Goal: Find contact information: Find contact information

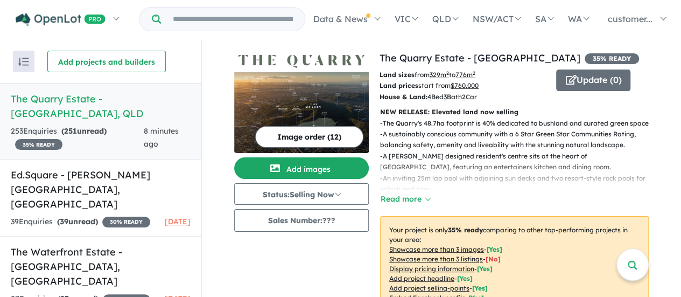
click at [321, 140] on button "Image order ( 12 )" at bounding box center [309, 137] width 108 height 22
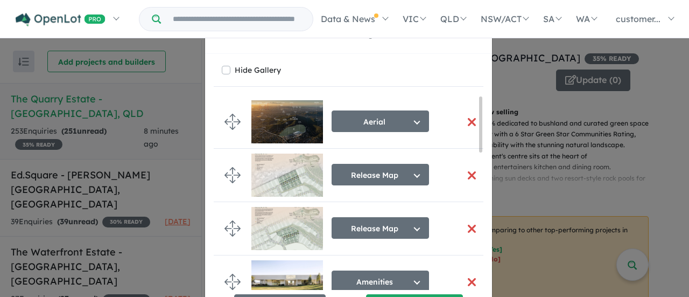
drag, startPoint x: 0, startPoint y: 0, endPoint x: 300, endPoint y: 57, distance: 305.8
click at [300, 57] on div "Hide Gallery Aerial Select image tag Aerial Location Map Masterplan Lifestyle A…" at bounding box center [348, 189] width 287 height 270
click at [632, 113] on div "Re-order images × Close Hide Gallery Aerial Select image tag Aerial Location Ma…" at bounding box center [344, 148] width 689 height 297
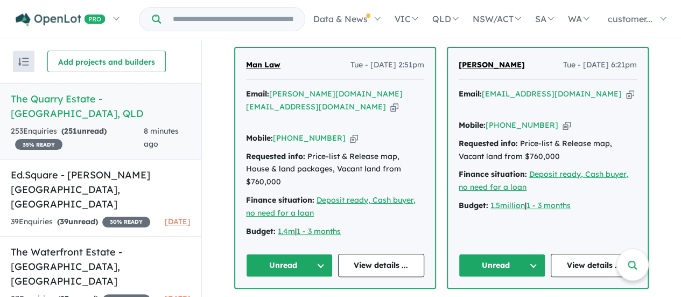
scroll to position [485, 0]
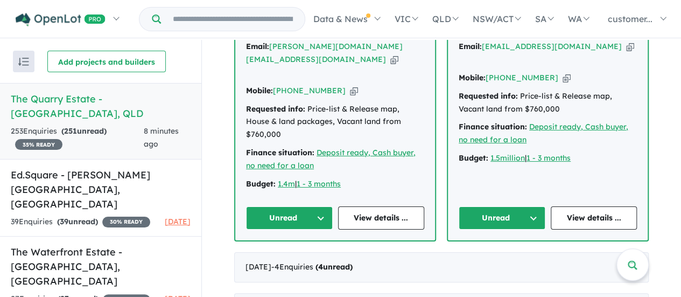
click at [291, 206] on button "Unread" at bounding box center [289, 217] width 87 height 23
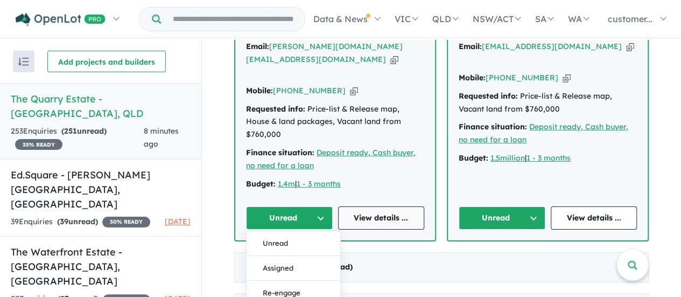
click at [376, 206] on link "View details ..." at bounding box center [381, 217] width 87 height 23
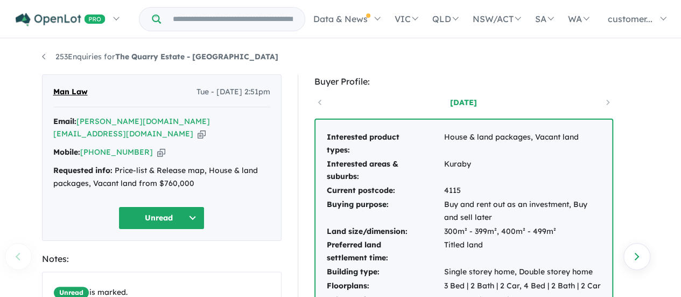
drag, startPoint x: 155, startPoint y: 136, endPoint x: 150, endPoint y: 141, distance: 6.9
click at [155, 146] on div "Mobile: [PHONE_NUMBER] Copied!" at bounding box center [161, 152] width 217 height 13
click at [157, 146] on icon "button" at bounding box center [161, 151] width 8 height 11
